Goal: Task Accomplishment & Management: Manage account settings

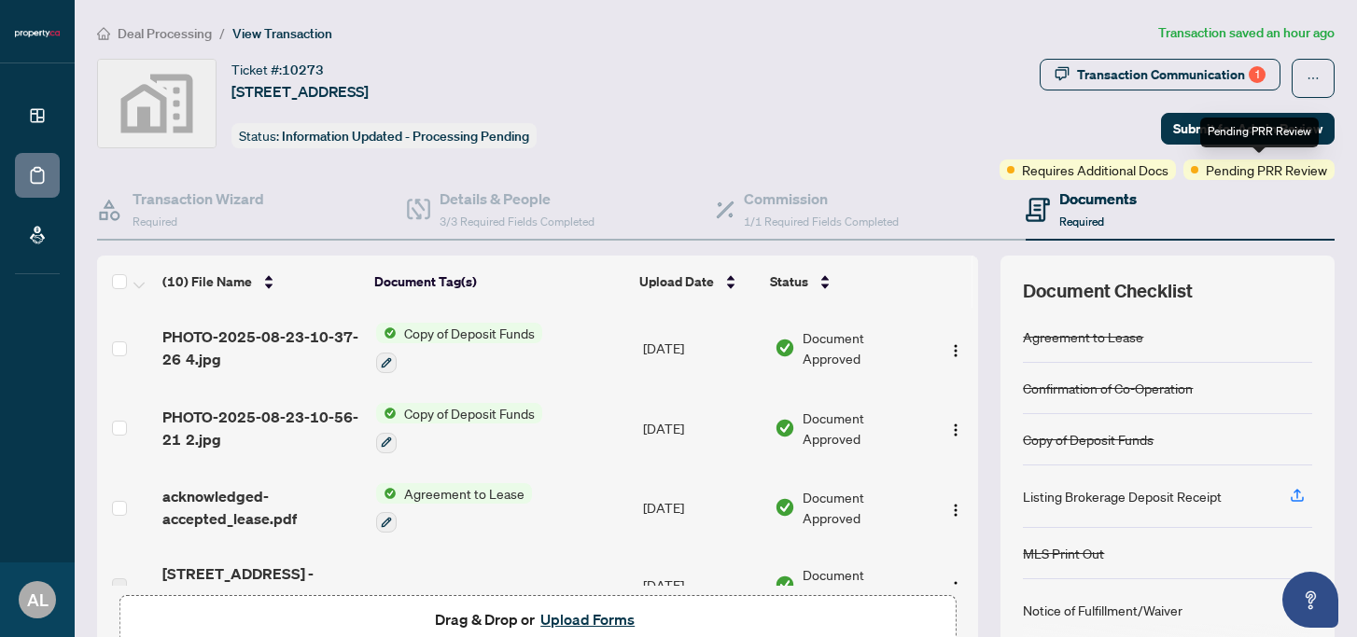
click at [1236, 173] on span "Pending PRR Review" at bounding box center [1266, 170] width 121 height 21
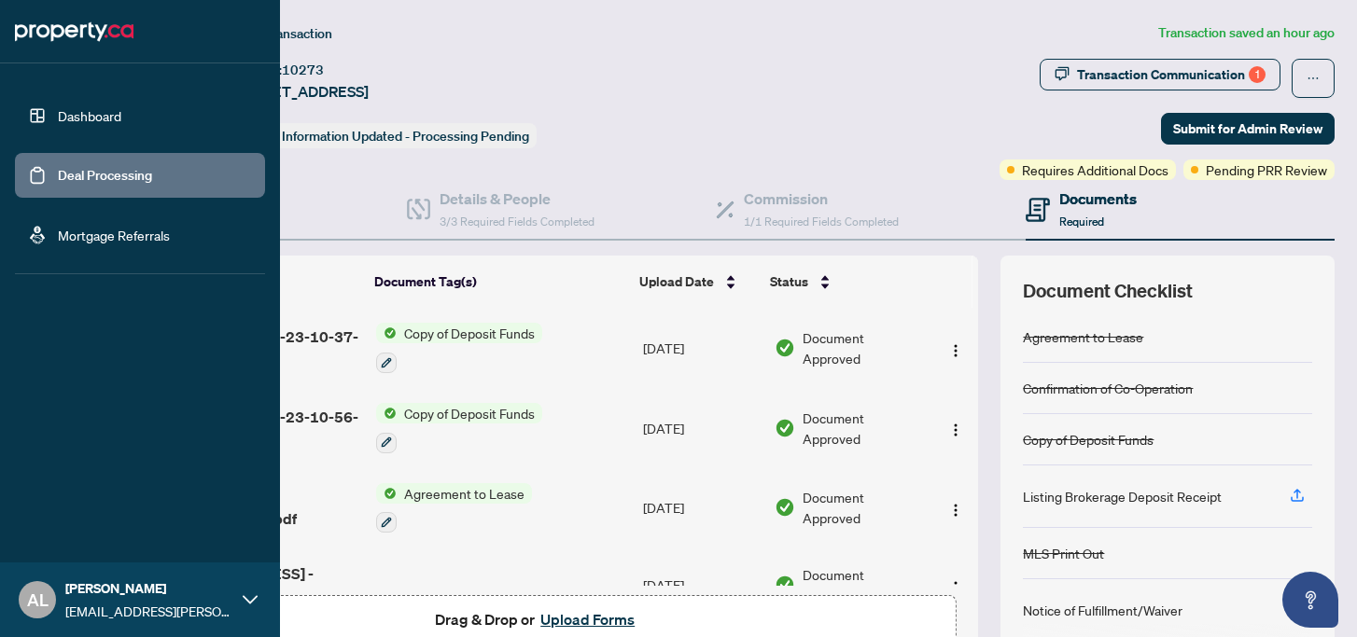
click at [58, 117] on link "Dashboard" at bounding box center [89, 115] width 63 height 17
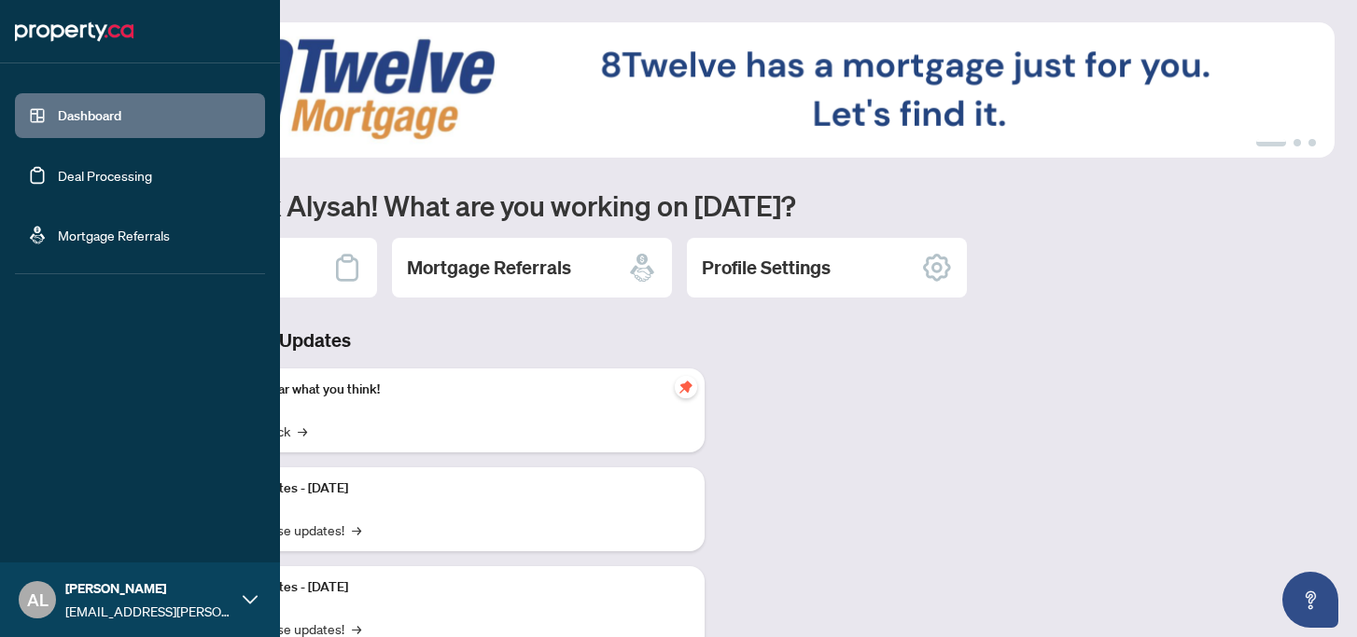
click at [82, 171] on link "Deal Processing" at bounding box center [105, 175] width 94 height 17
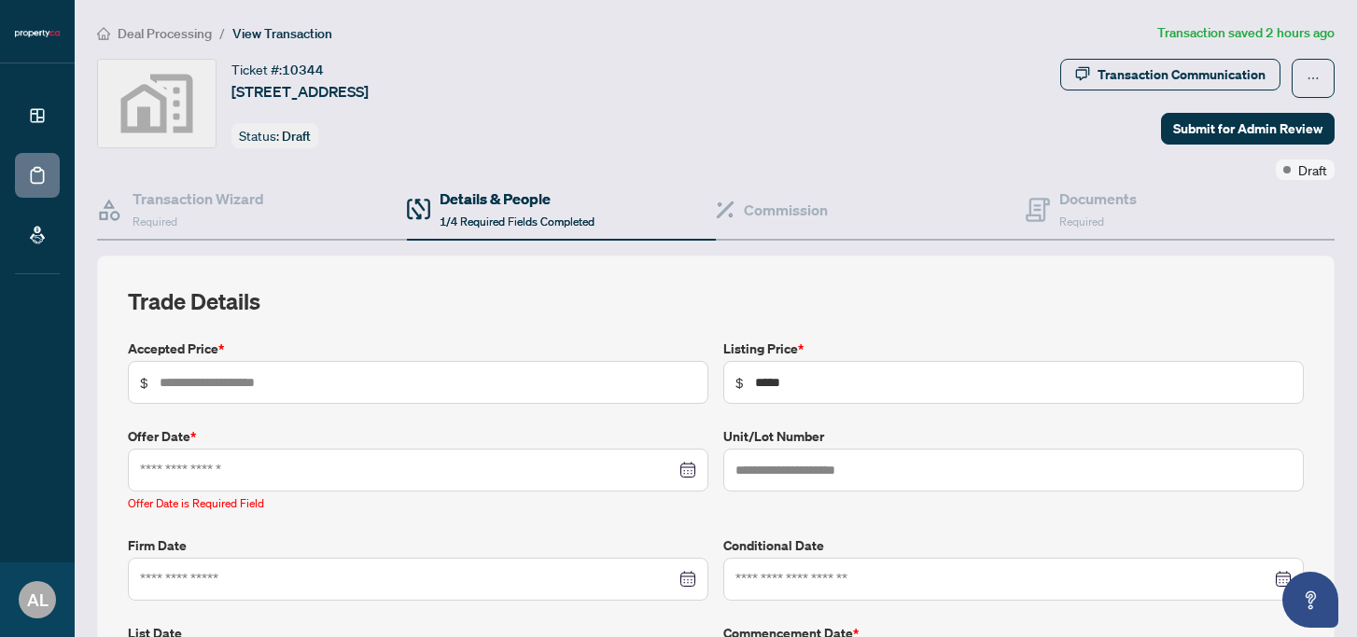
scroll to position [118, 0]
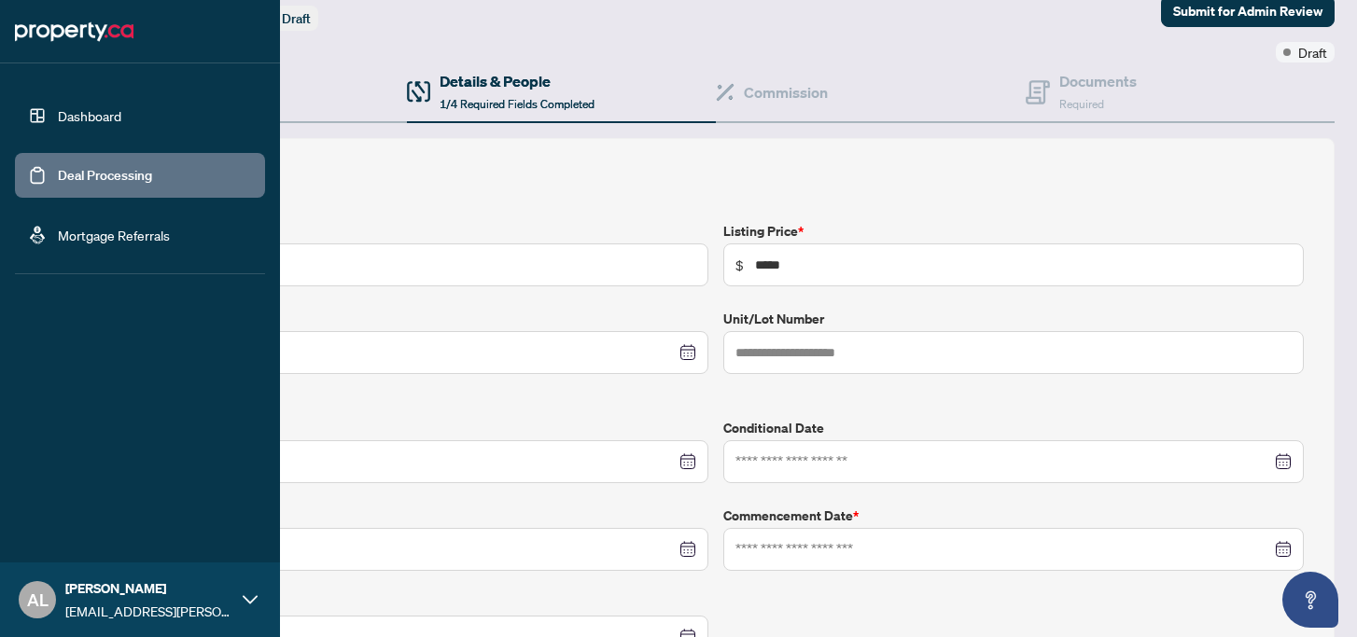
click at [58, 116] on link "Dashboard" at bounding box center [89, 115] width 63 height 17
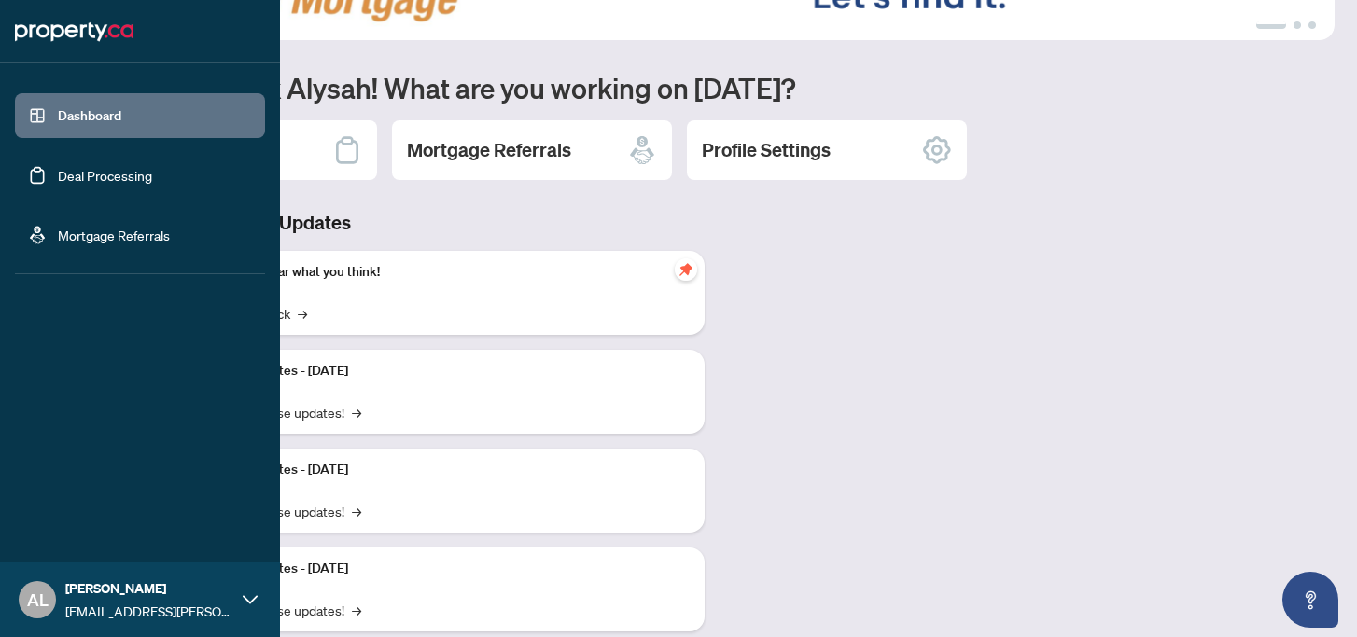
click at [119, 178] on link "Deal Processing" at bounding box center [105, 175] width 94 height 17
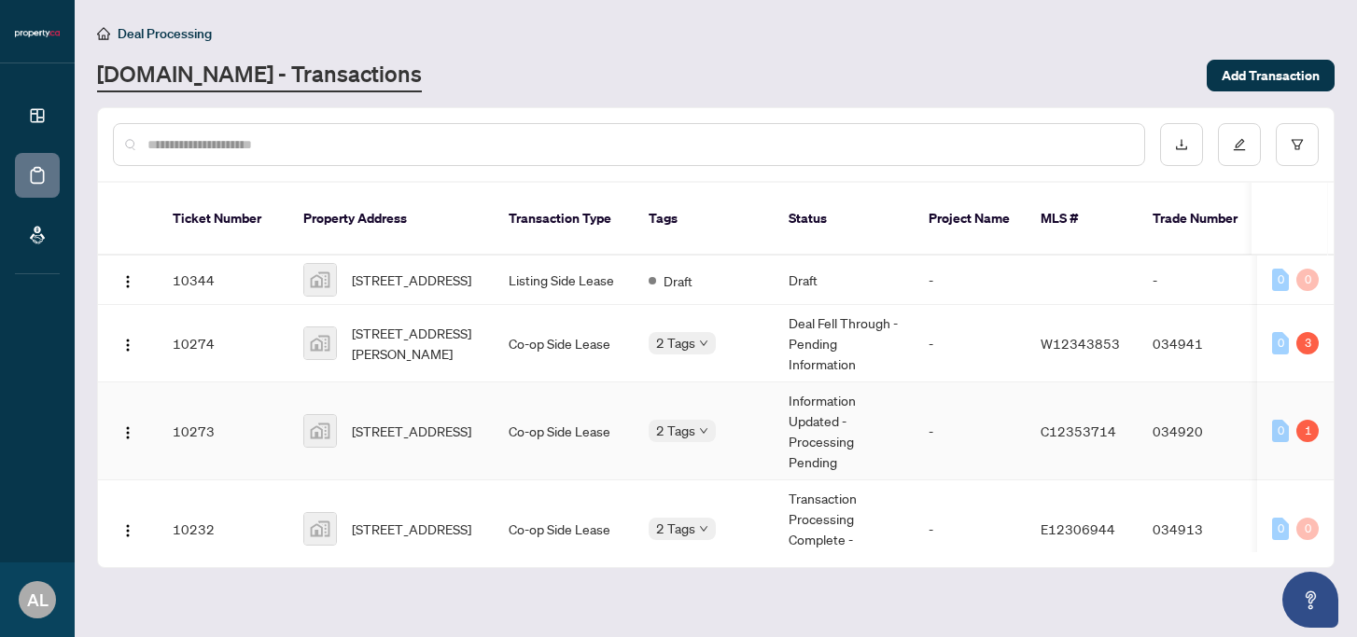
click at [462, 421] on span "[STREET_ADDRESS]" at bounding box center [411, 431] width 119 height 21
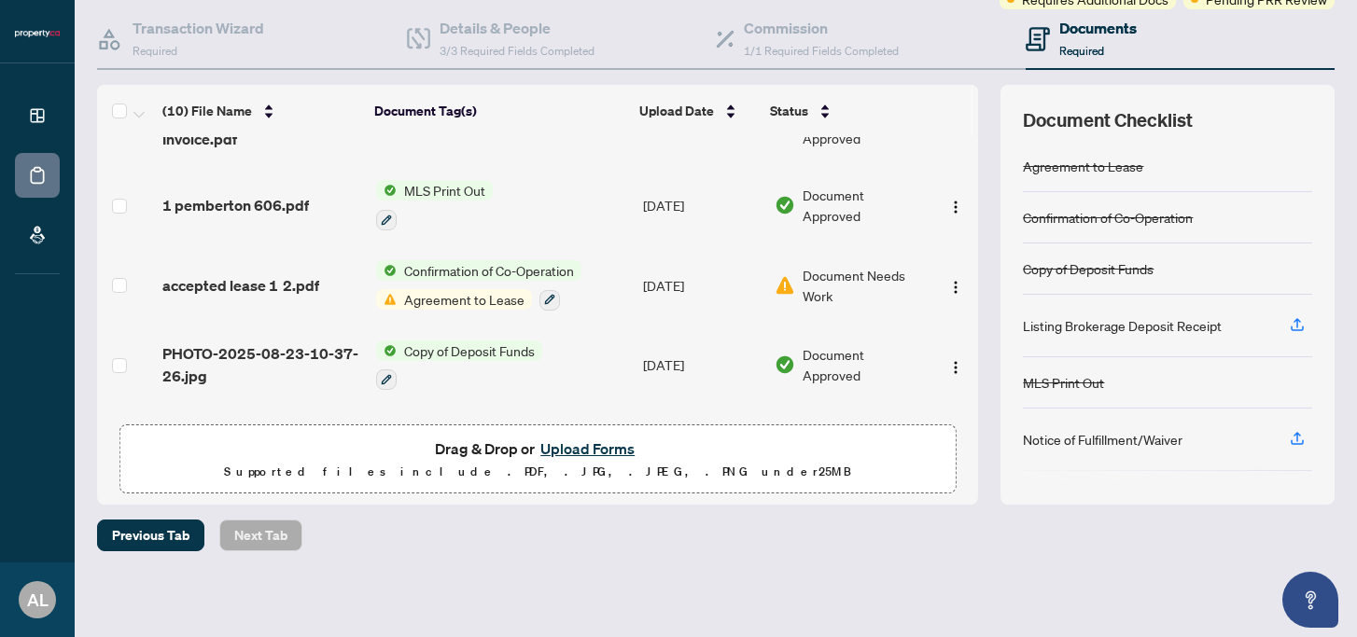
scroll to position [266, 0]
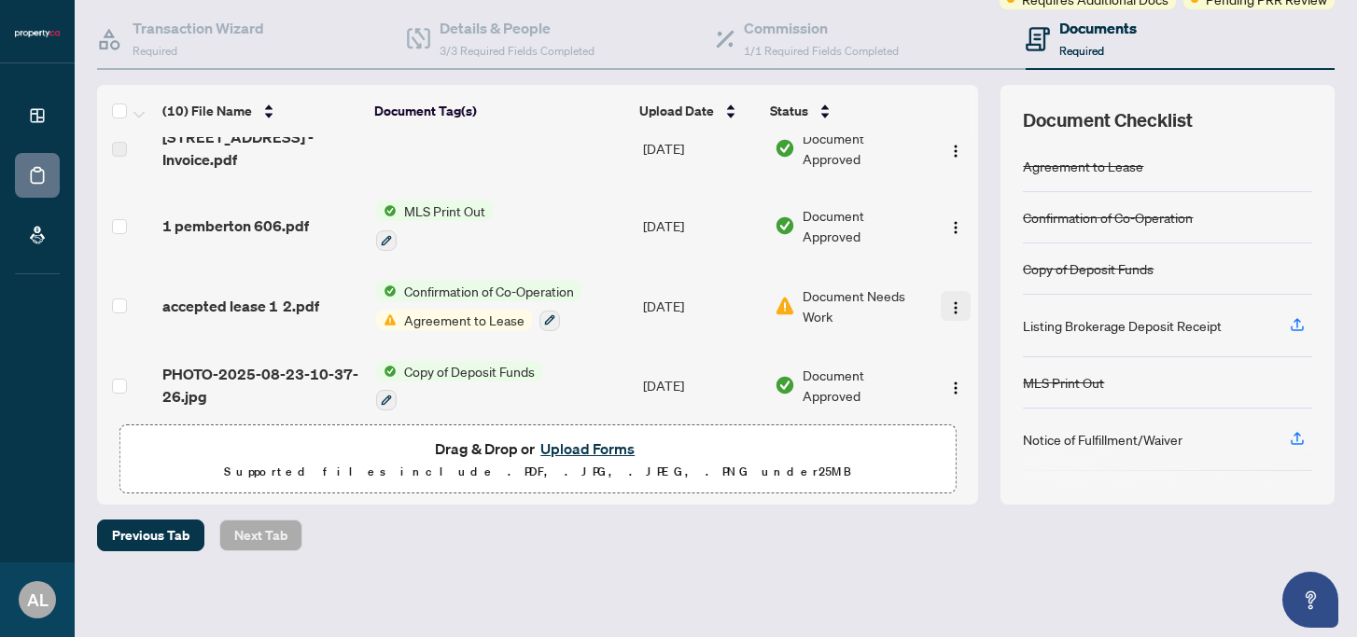
click at [951, 301] on img "button" at bounding box center [955, 308] width 15 height 15
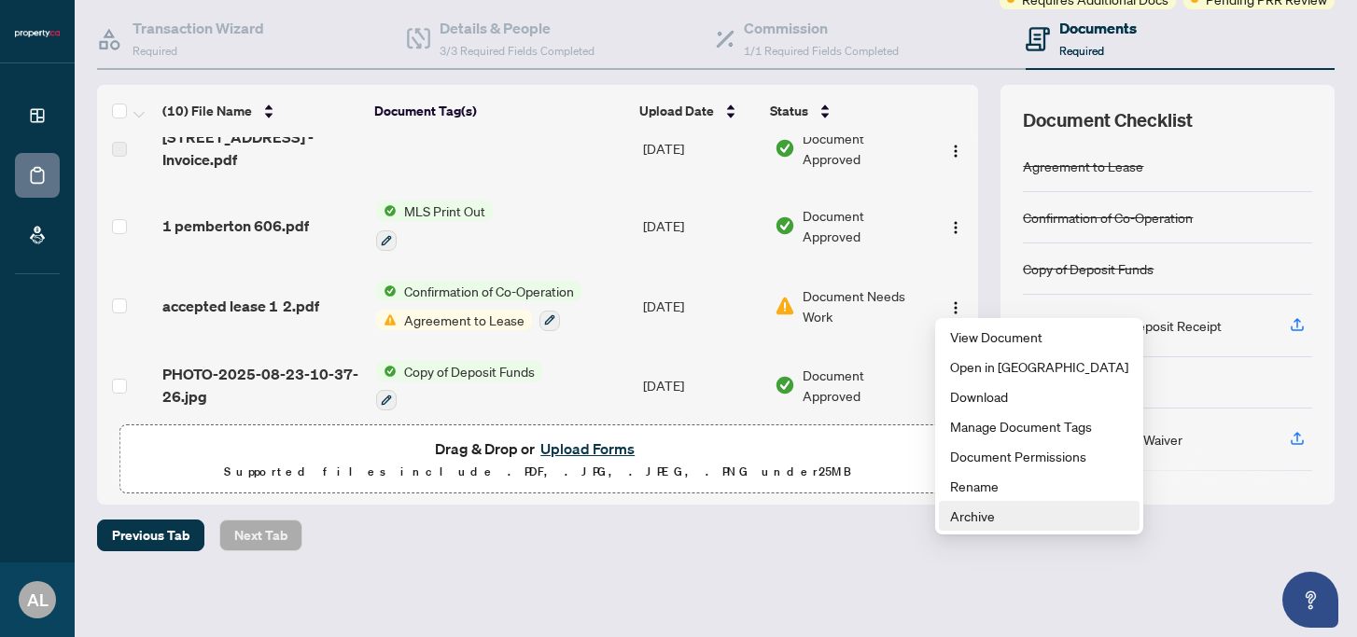
click at [992, 519] on span "Archive" at bounding box center [1039, 516] width 178 height 21
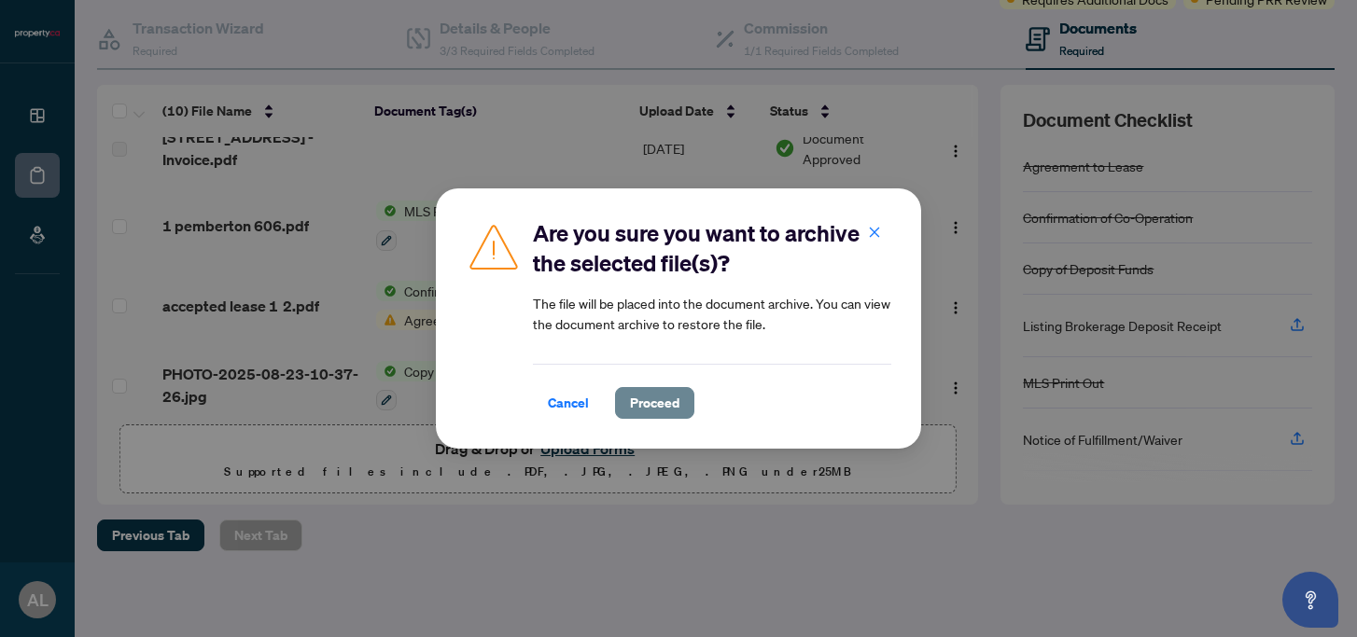
click at [648, 402] on span "Proceed" at bounding box center [654, 403] width 49 height 30
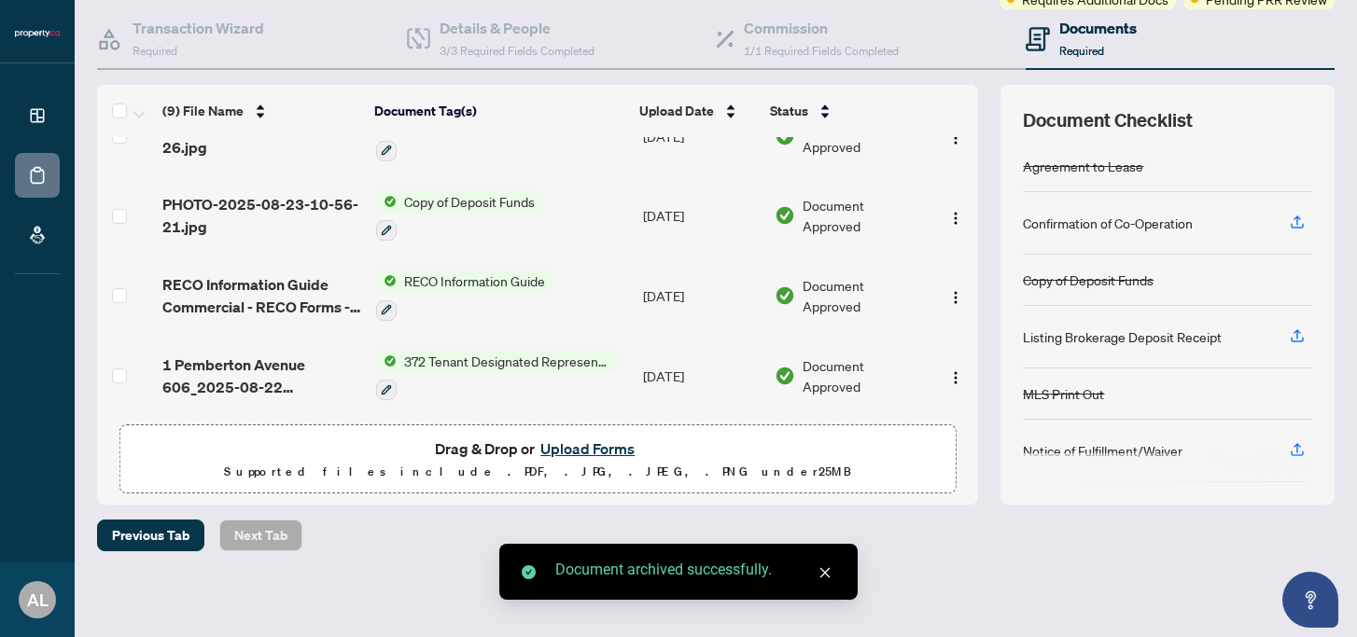
scroll to position [0, 0]
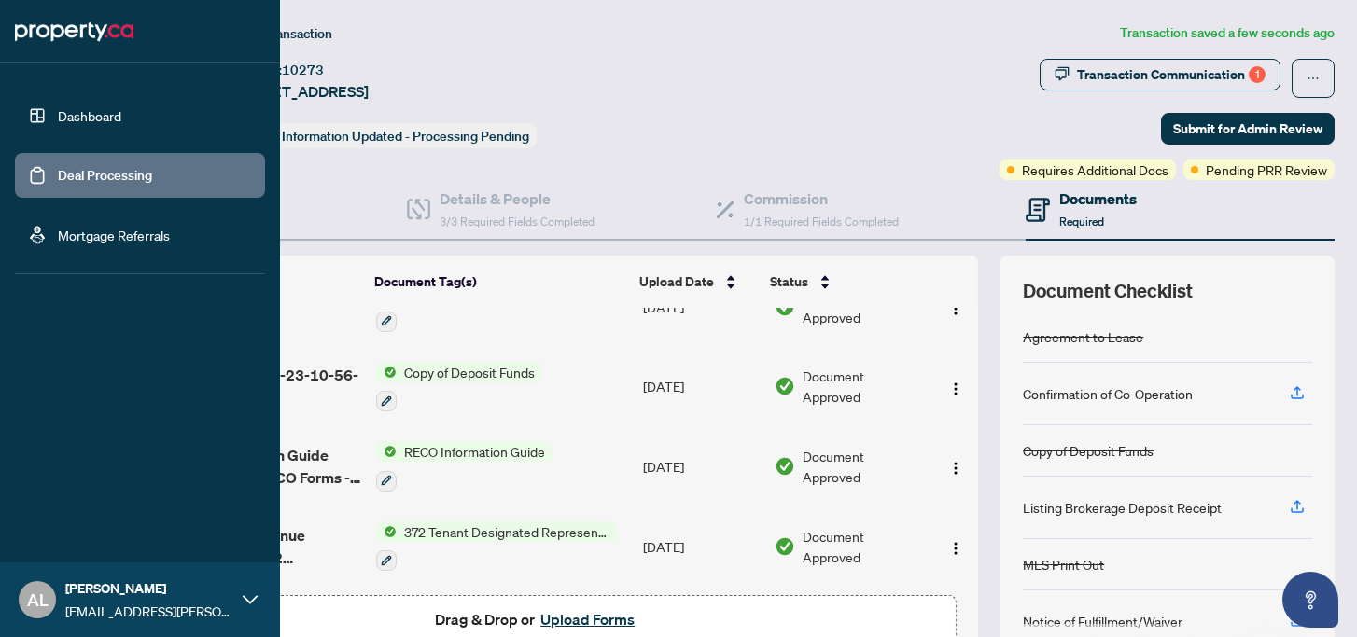
click at [71, 167] on link "Deal Processing" at bounding box center [105, 175] width 94 height 17
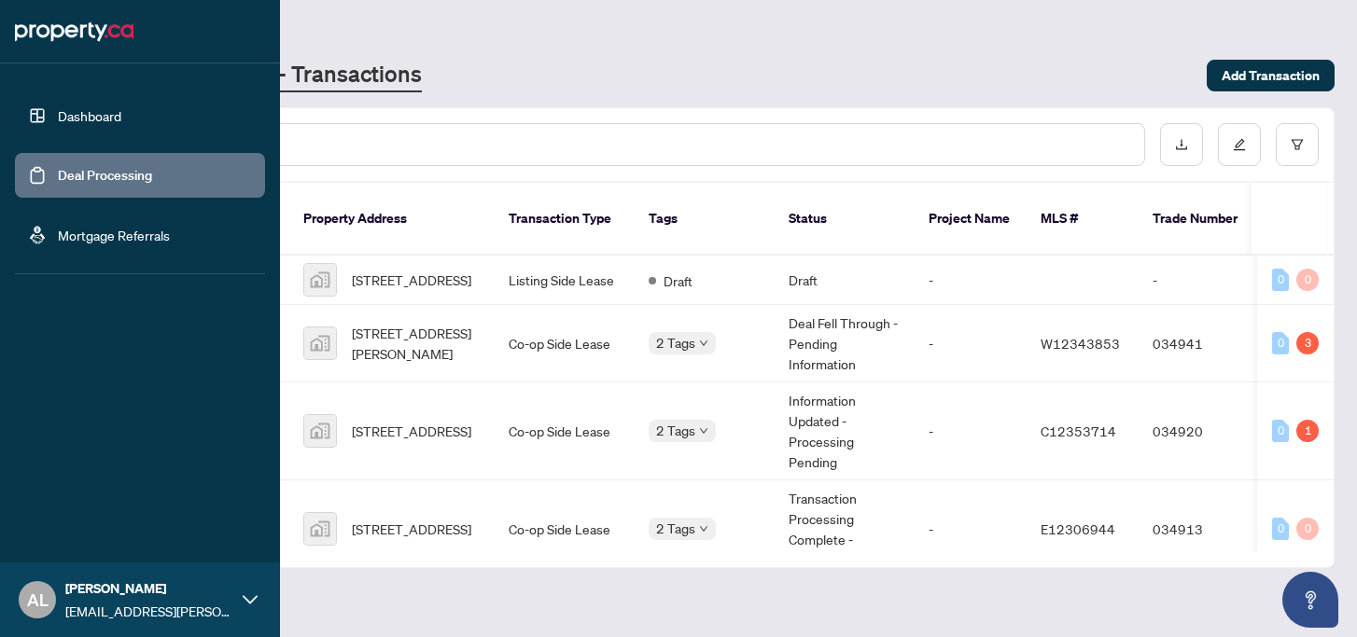
click at [99, 120] on link "Dashboard" at bounding box center [89, 115] width 63 height 17
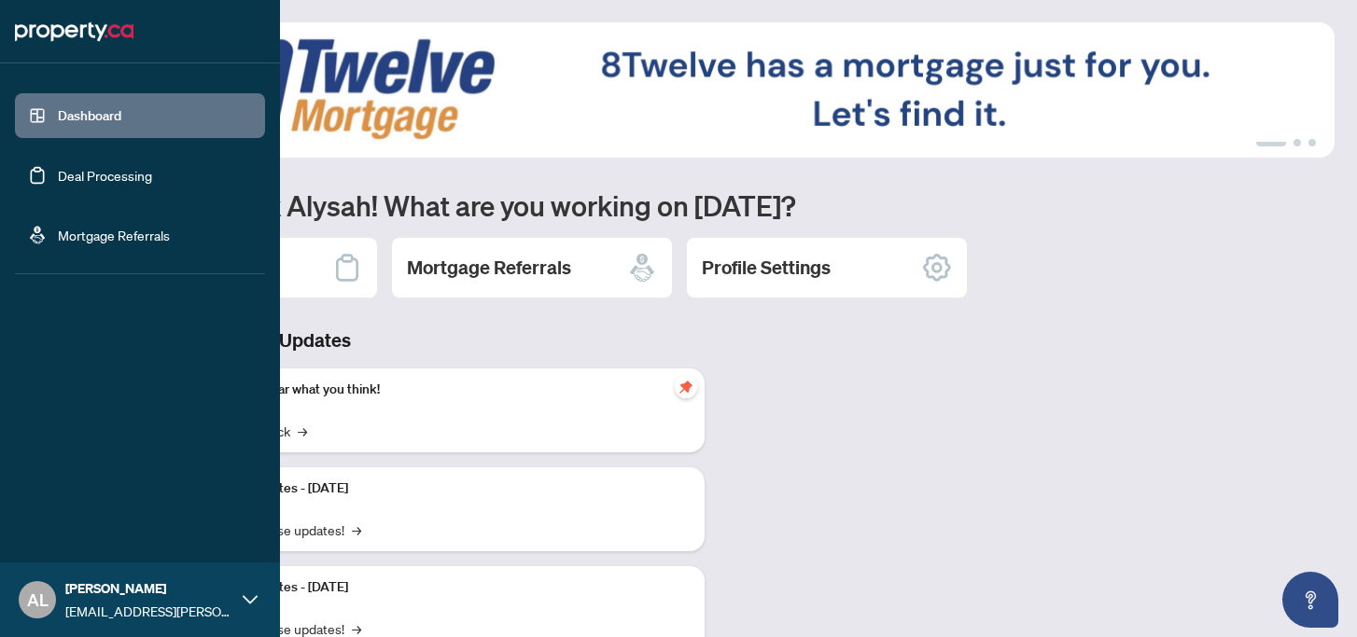
click at [88, 167] on link "Deal Processing" at bounding box center [105, 175] width 94 height 17
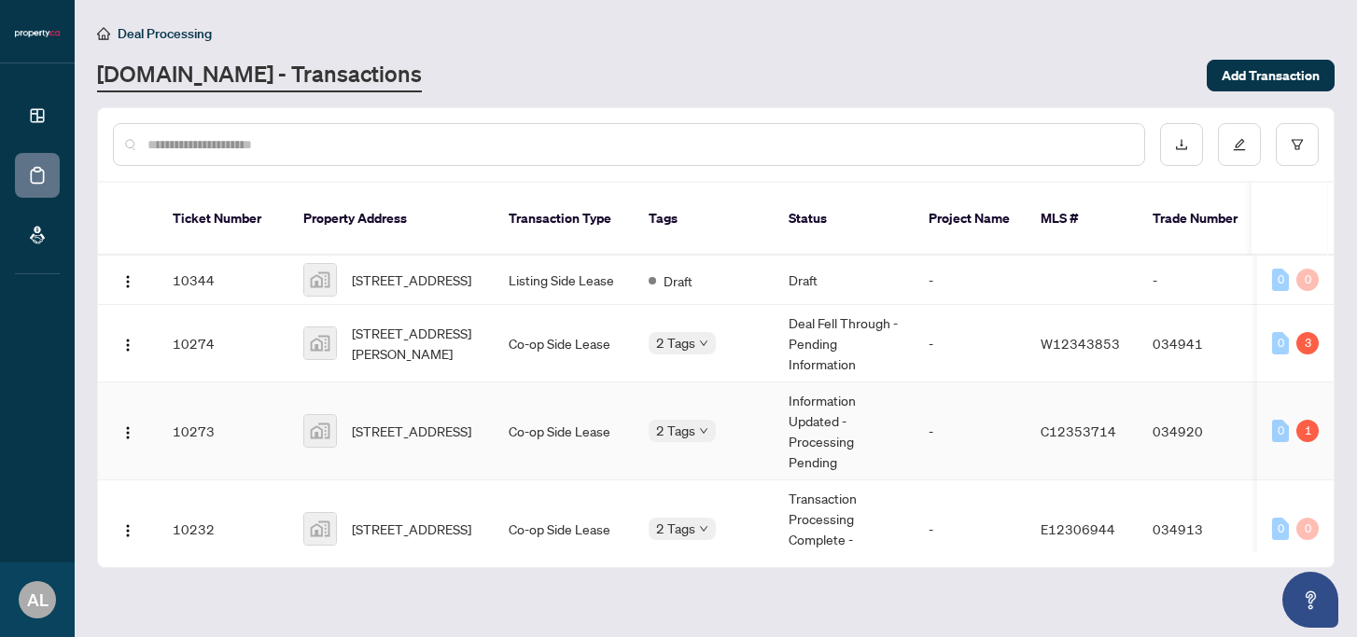
scroll to position [39, 0]
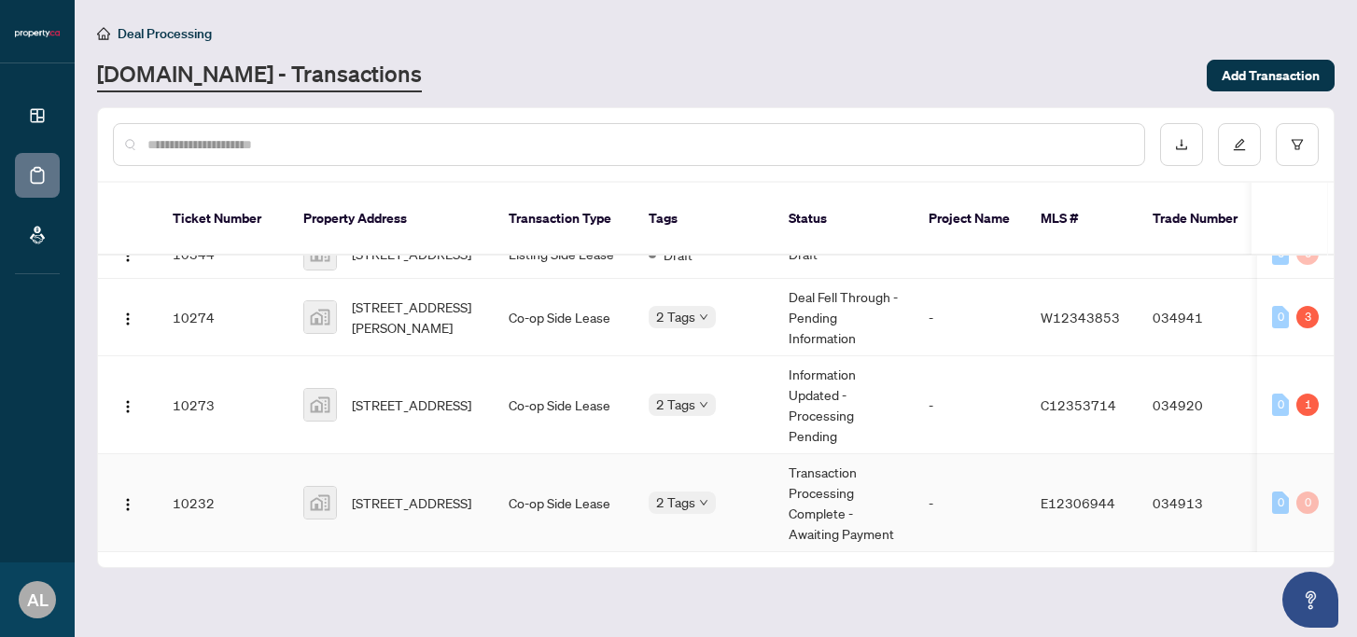
click at [523, 473] on td "Co-op Side Lease" at bounding box center [564, 504] width 140 height 98
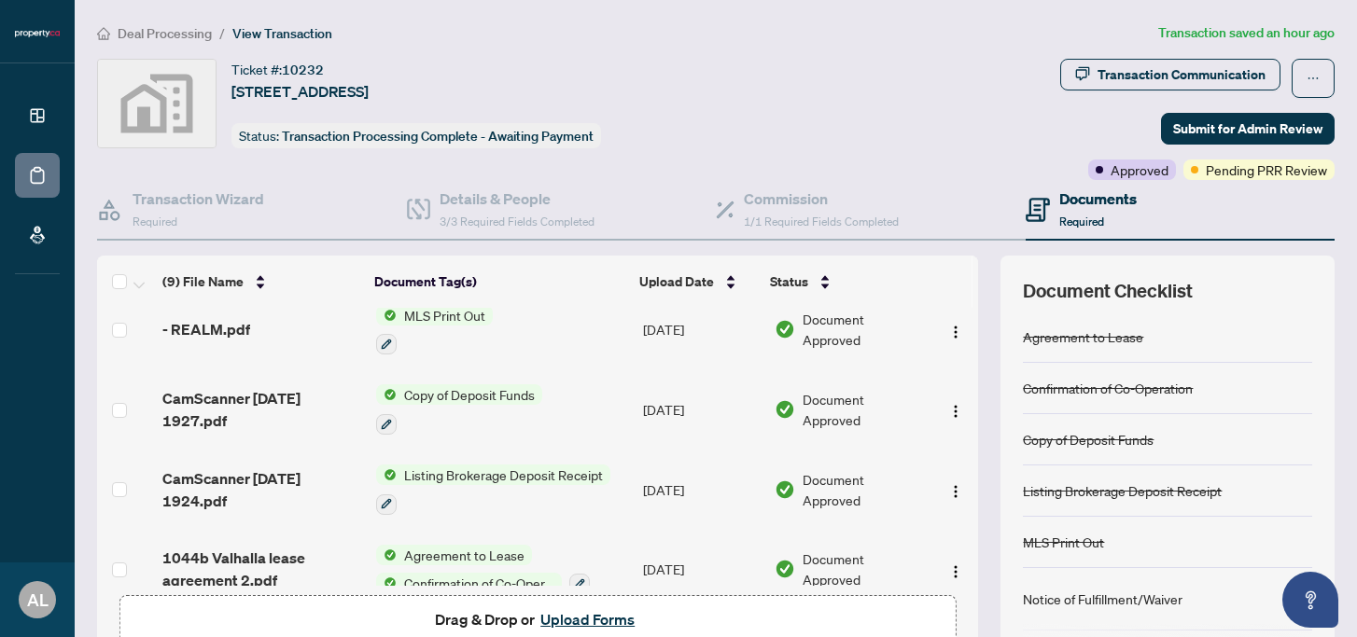
scroll to position [427, 0]
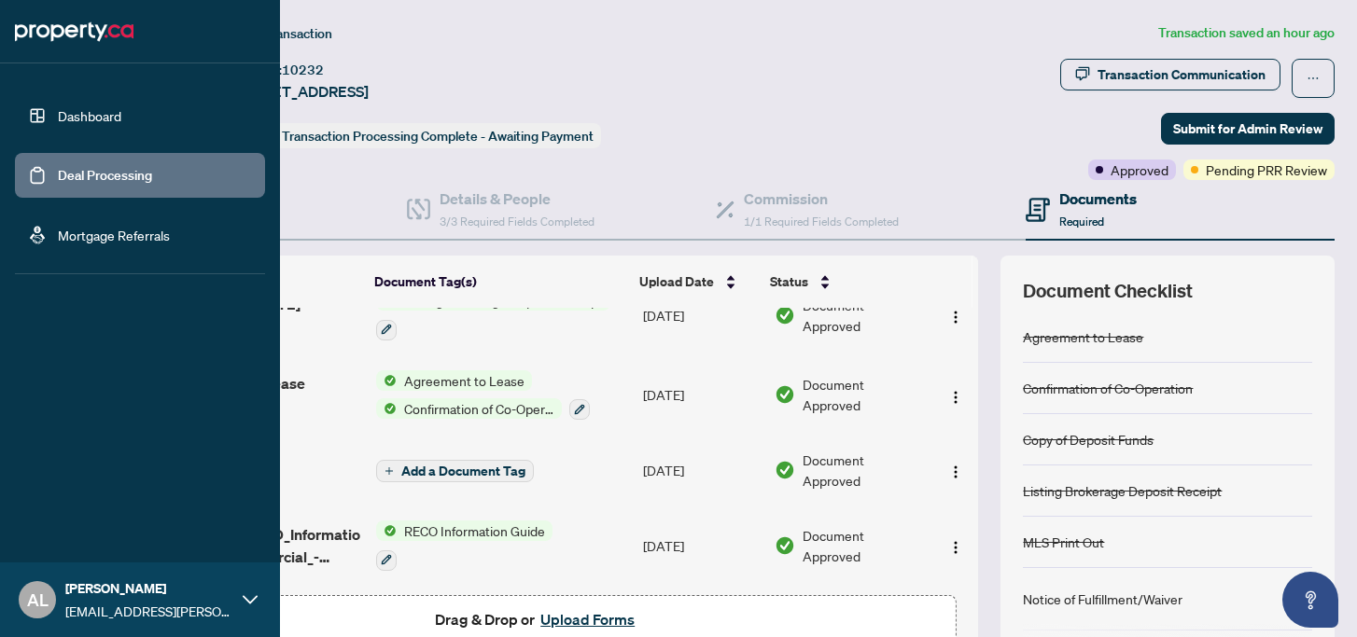
click at [82, 124] on link "Dashboard" at bounding box center [89, 115] width 63 height 17
